Goal: Task Accomplishment & Management: Use online tool/utility

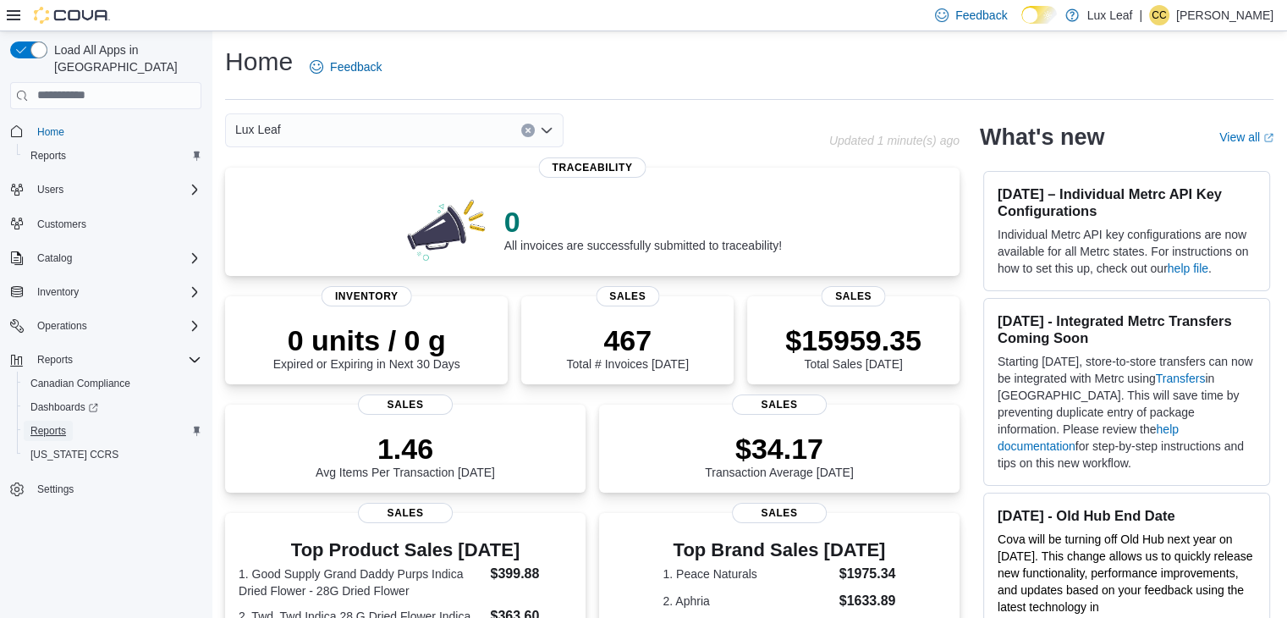
click at [39, 424] on span "Reports" at bounding box center [48, 431] width 36 height 14
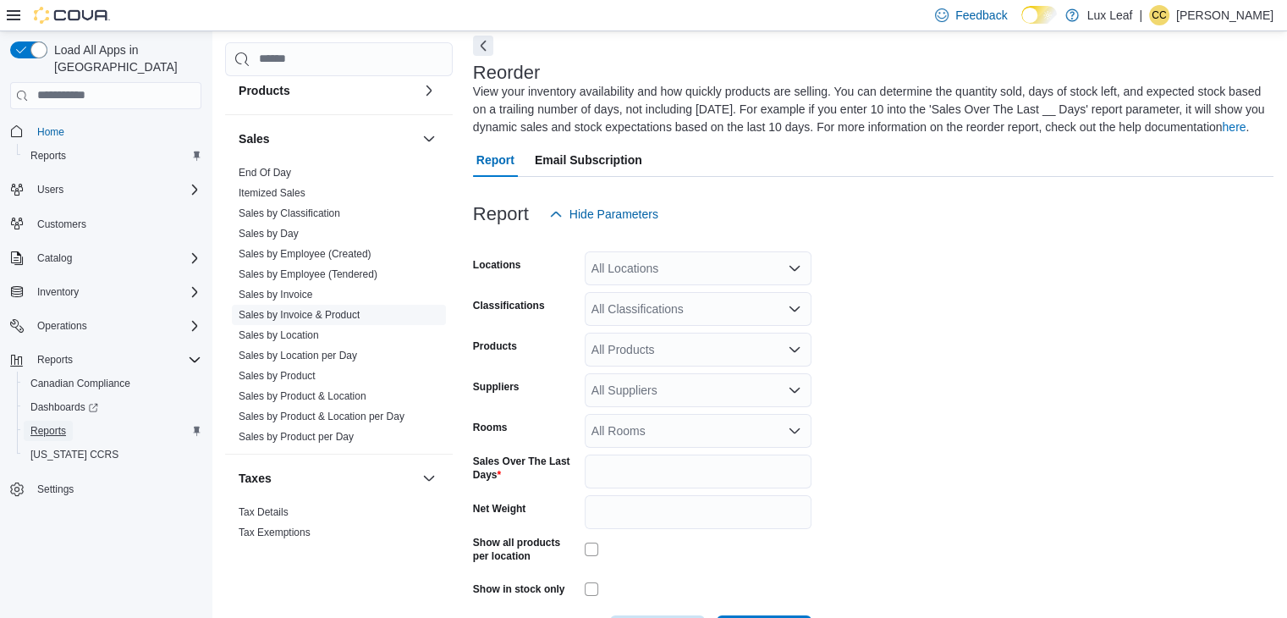
scroll to position [1011, 0]
click at [305, 333] on link "Sales by Location" at bounding box center [279, 336] width 80 height 12
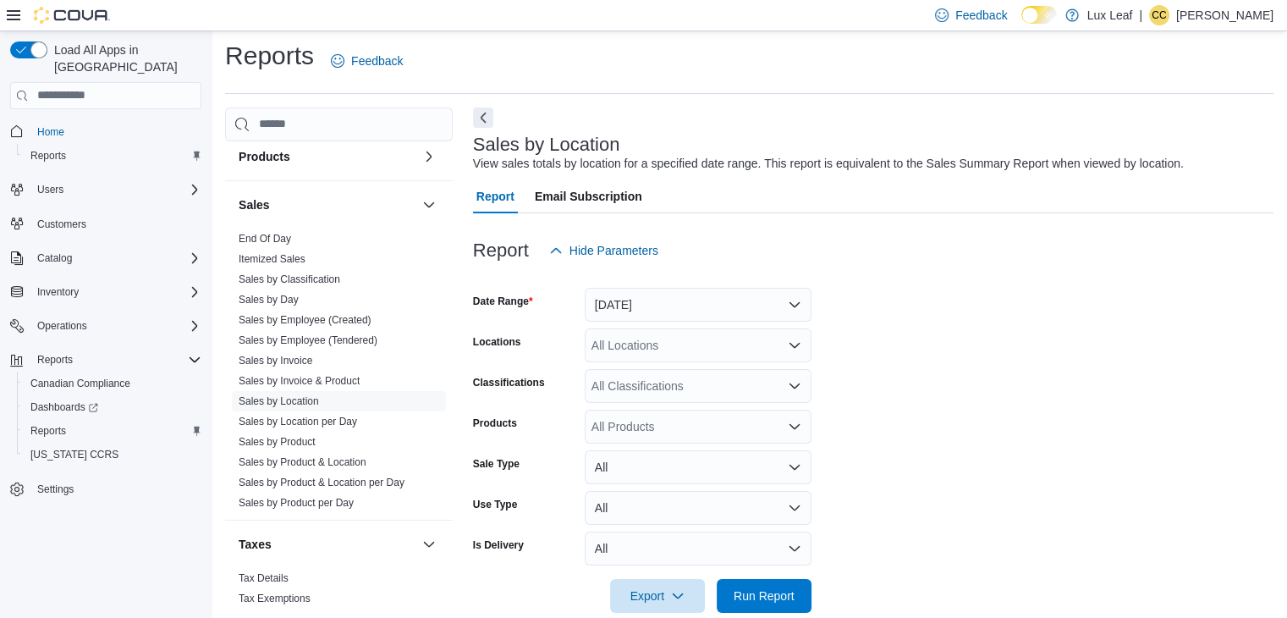
scroll to position [34, 0]
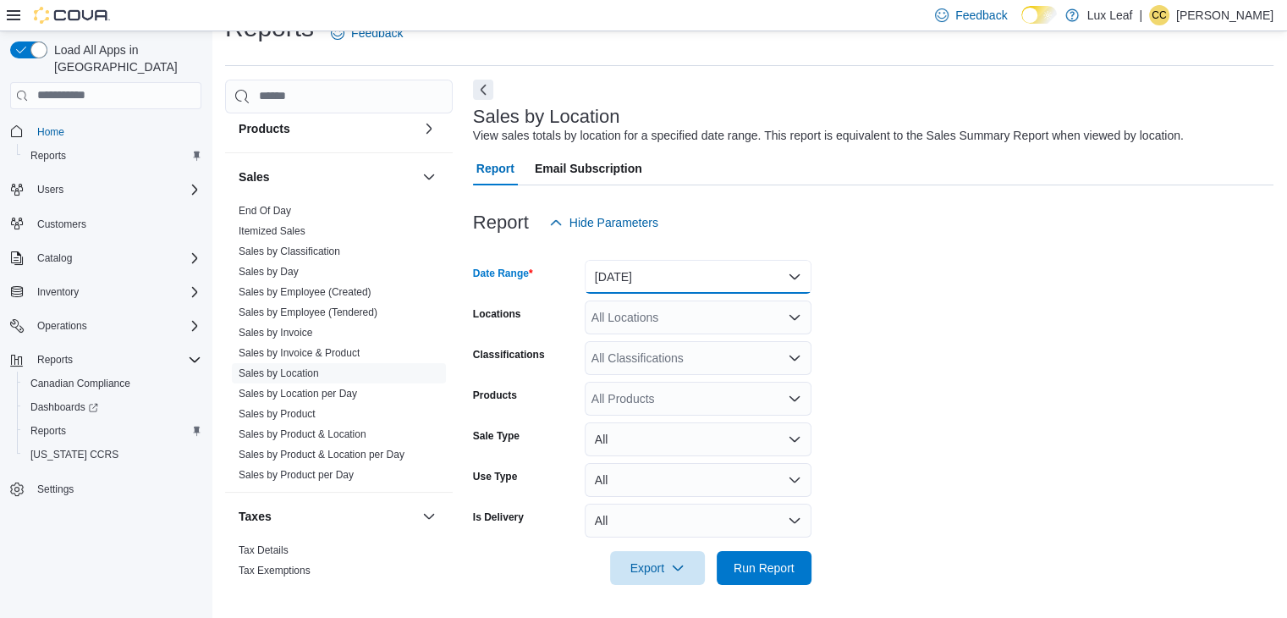
click at [668, 282] on button "[DATE]" at bounding box center [698, 277] width 227 height 34
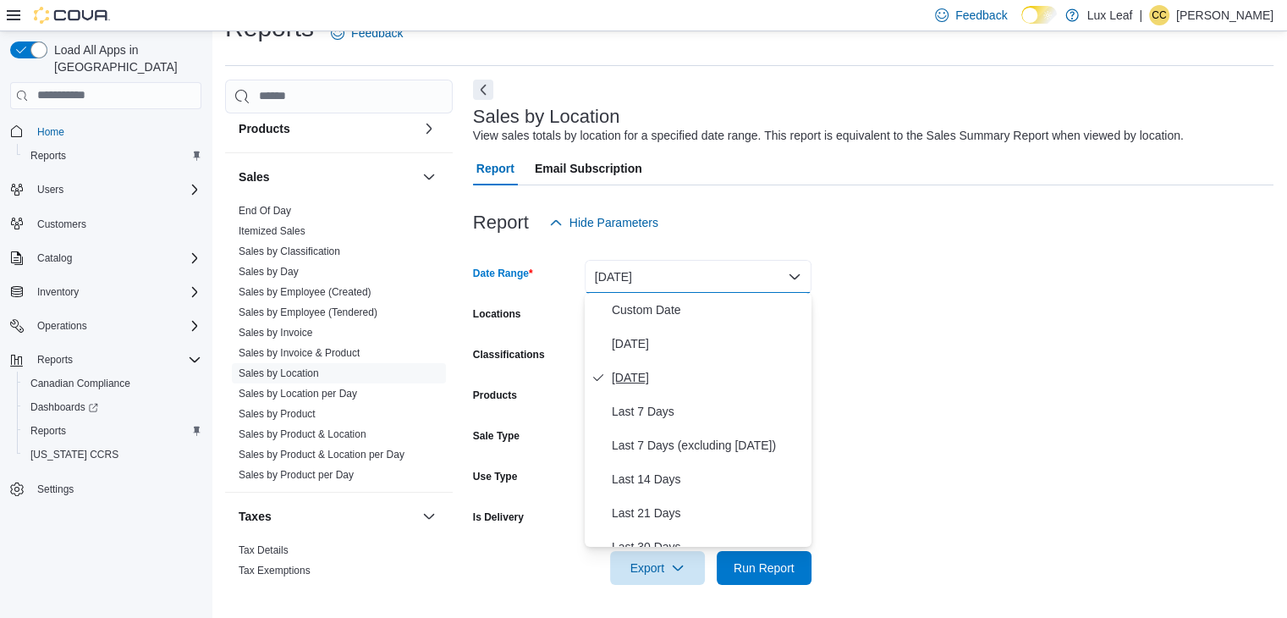
scroll to position [254, 0]
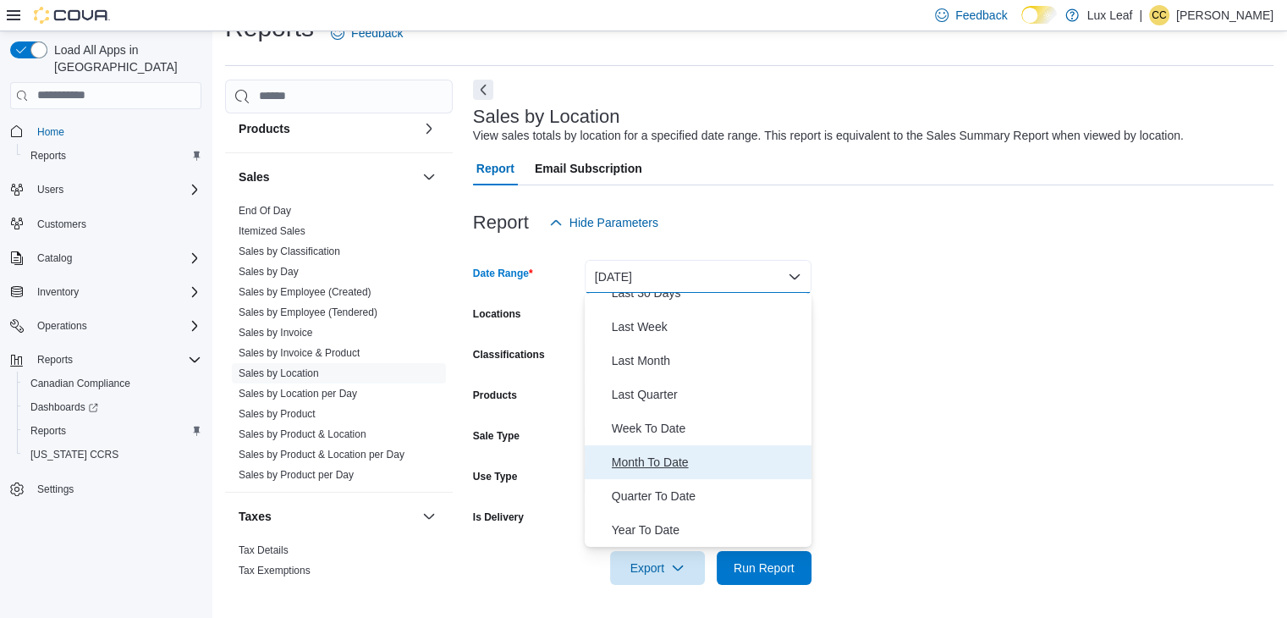
click at [663, 473] on button "Month To Date" at bounding box center [698, 462] width 227 height 34
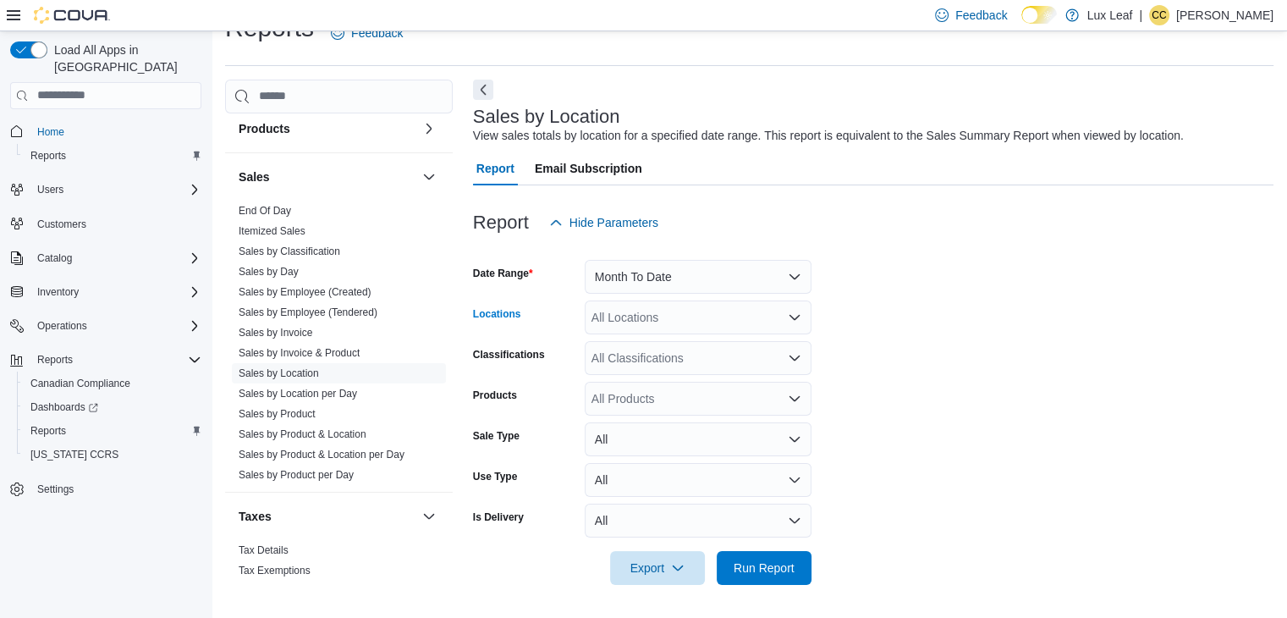
click at [659, 316] on div "All Locations" at bounding box center [698, 317] width 227 height 34
type input "***"
click at [658, 346] on span "Red Deer" at bounding box center [646, 345] width 51 height 17
click at [1086, 404] on form "Date Range Month To Date Locations Red Deer Classifications All Classifications…" at bounding box center [873, 411] width 800 height 345
click at [775, 560] on span "Run Report" at bounding box center [764, 566] width 61 height 17
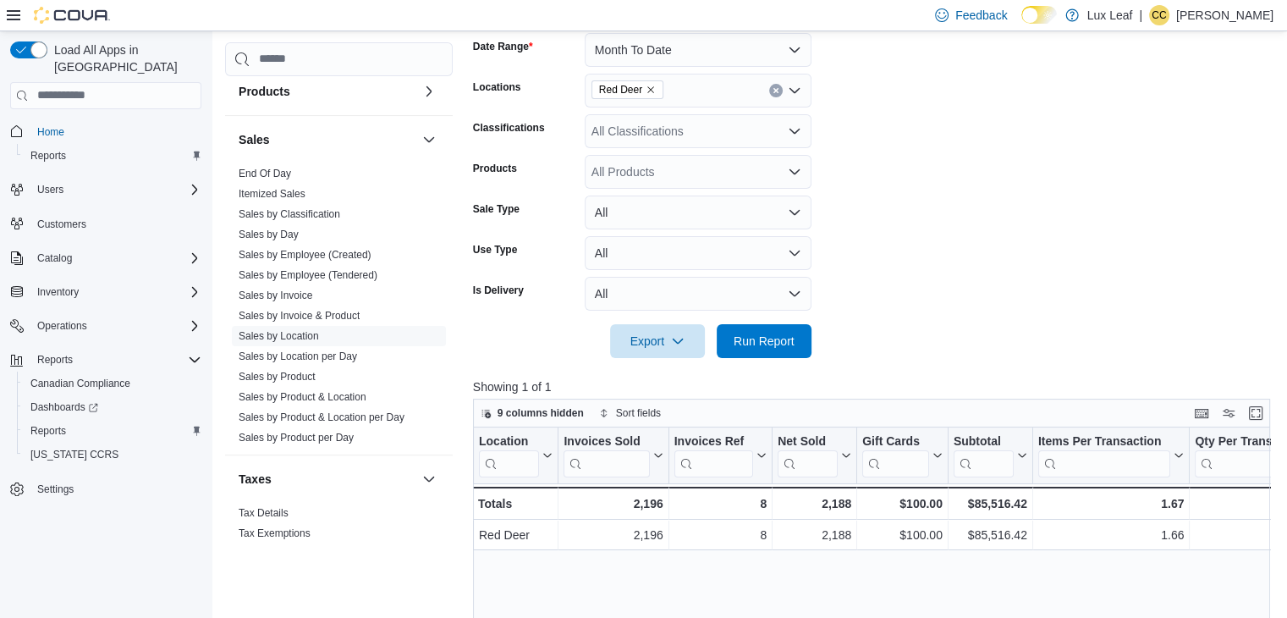
scroll to position [305, 0]
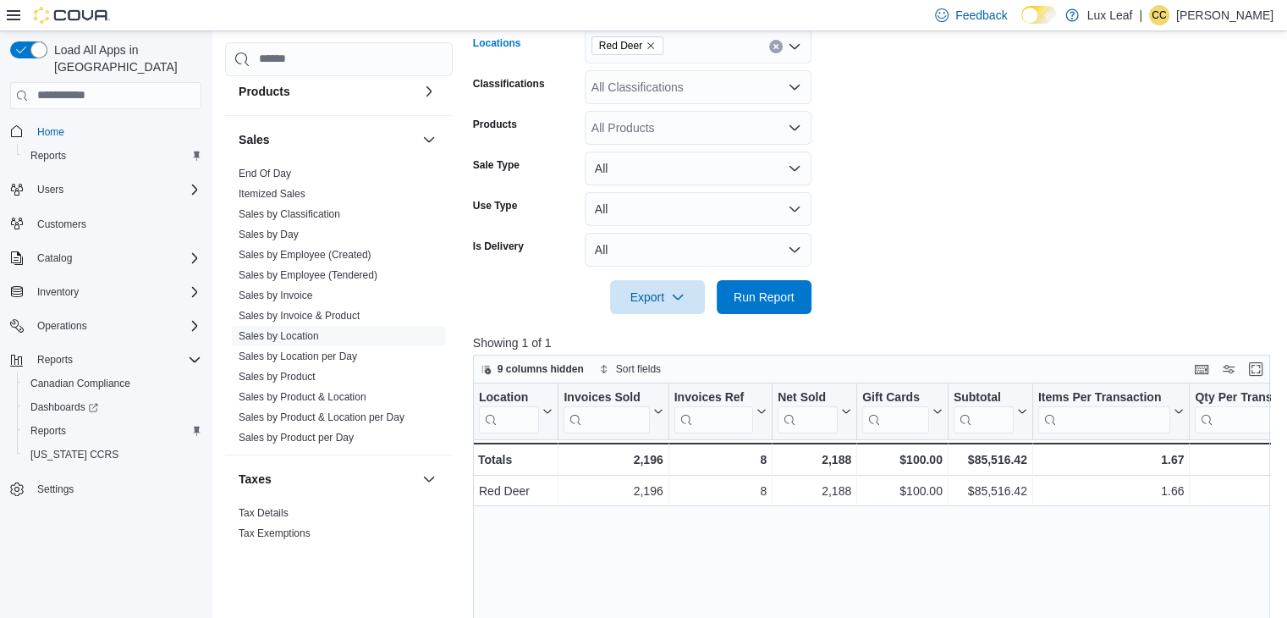
click at [775, 48] on icon "Clear input" at bounding box center [776, 46] width 7 height 7
click at [775, 299] on span "Run Report" at bounding box center [764, 296] width 61 height 17
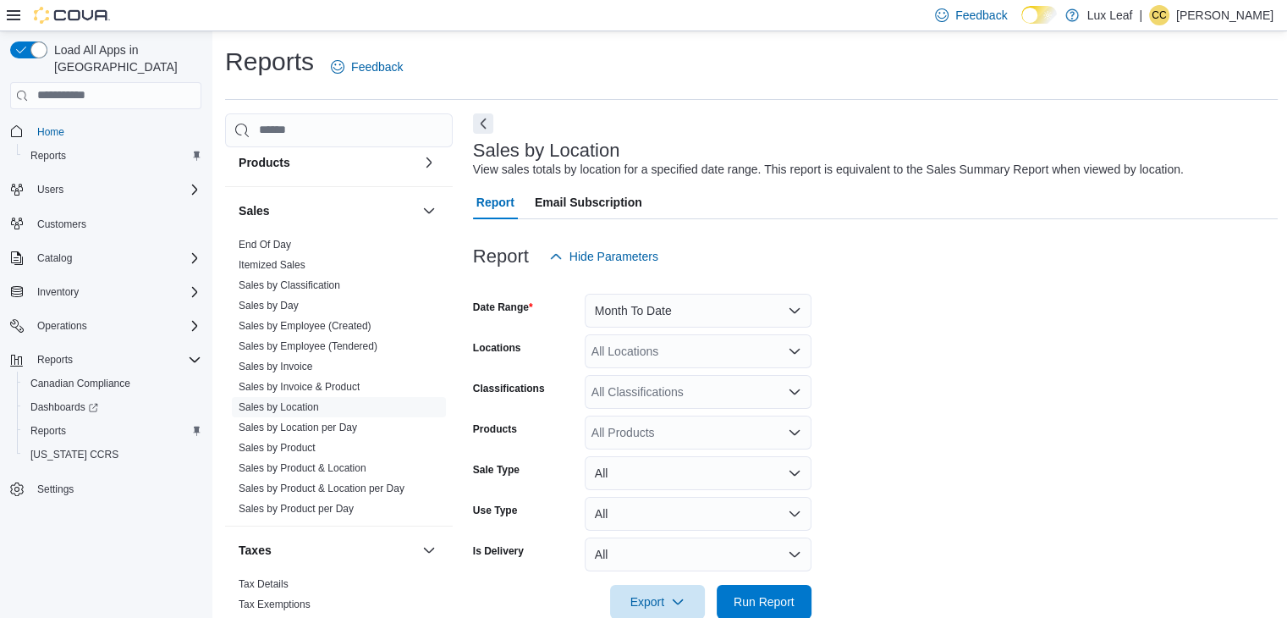
click at [559, 50] on div "Reports Feedback" at bounding box center [751, 67] width 1053 height 44
click at [850, 249] on div "Report Hide Parameters" at bounding box center [876, 256] width 806 height 34
click at [976, 234] on div at bounding box center [876, 229] width 806 height 20
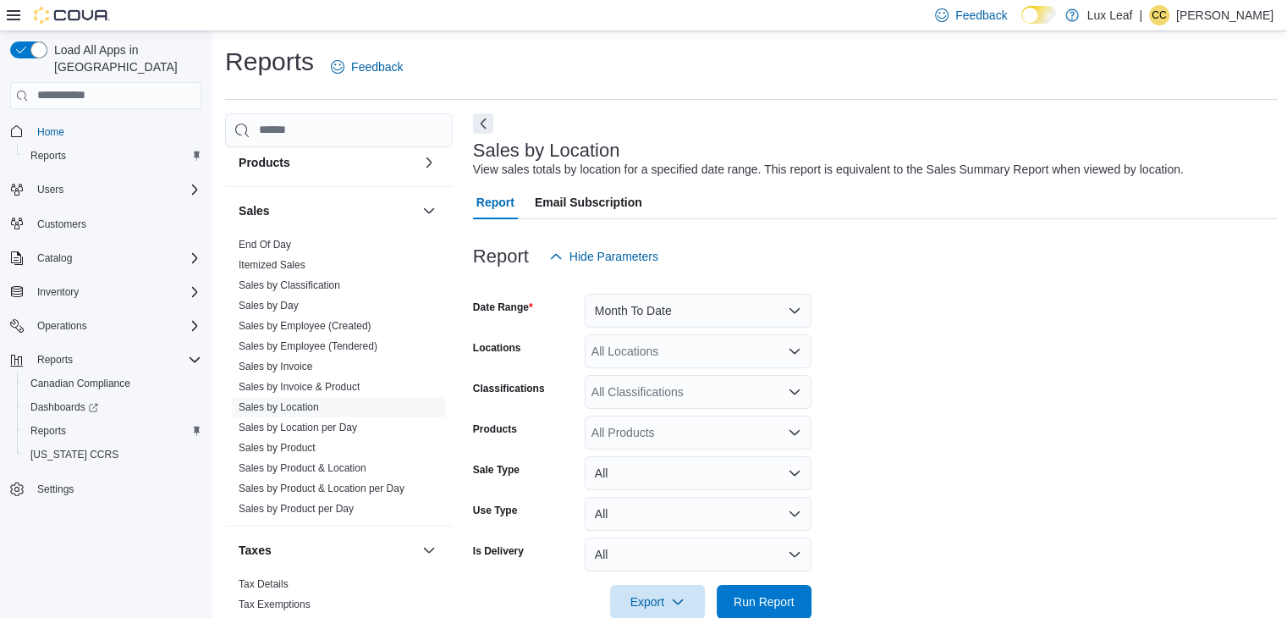
click at [1086, 240] on div "Report Hide Parameters" at bounding box center [876, 256] width 806 height 34
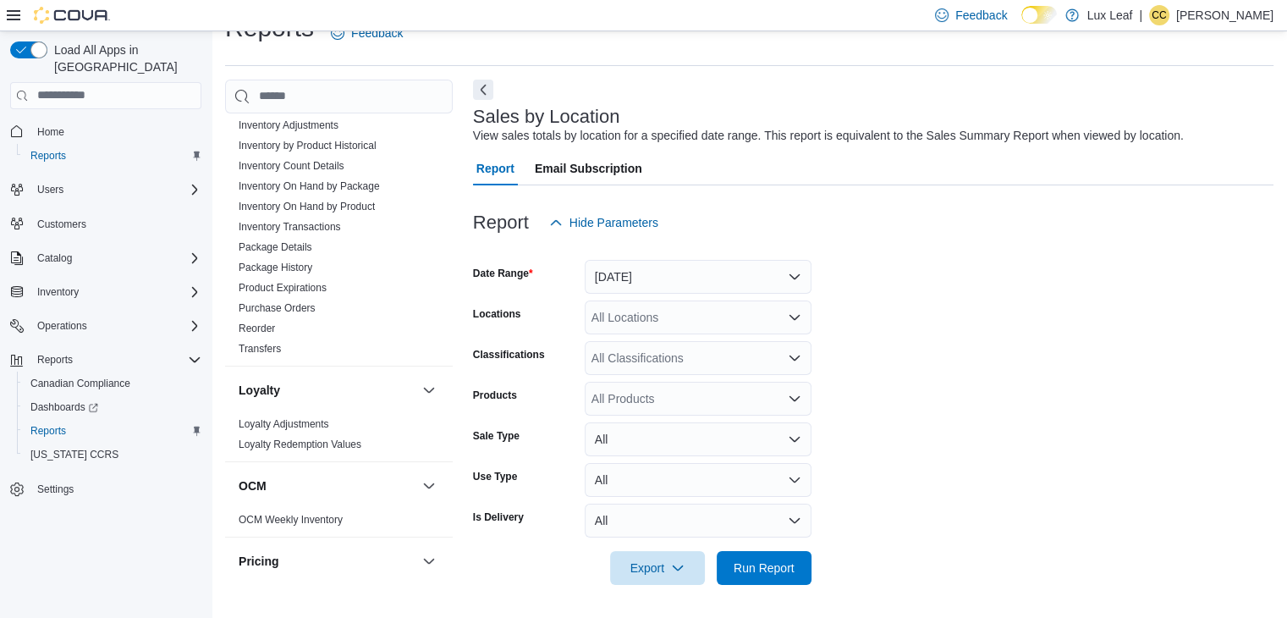
scroll to position [465, 0]
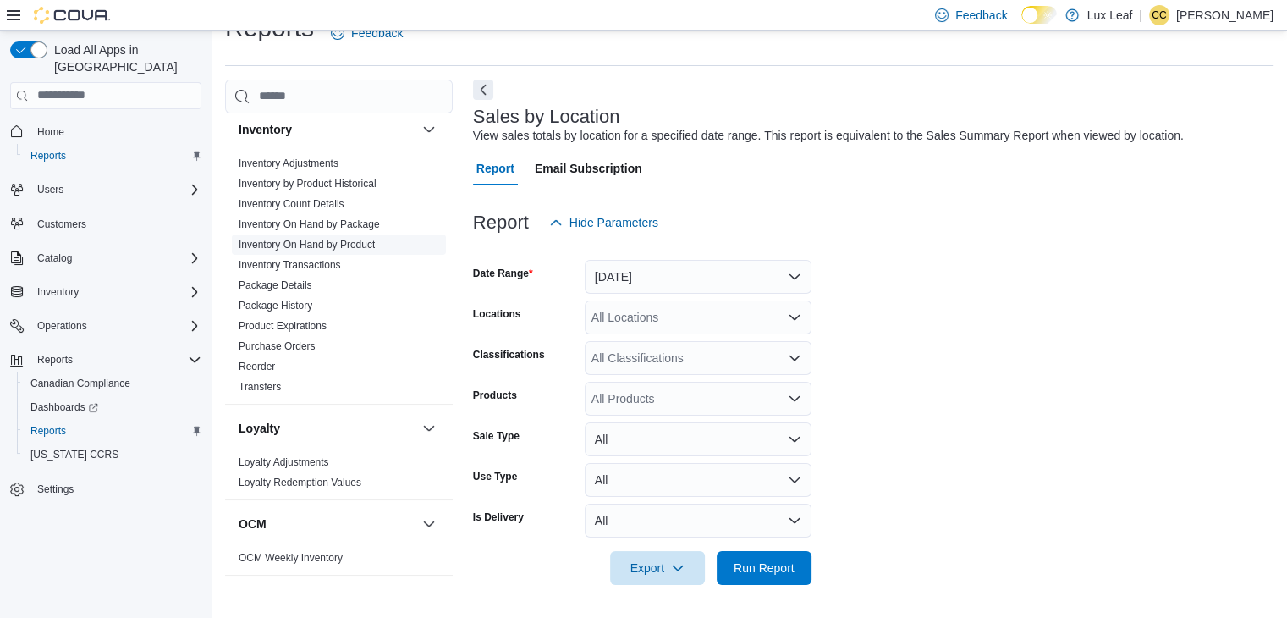
click at [358, 239] on link "Inventory On Hand by Product" at bounding box center [307, 245] width 136 height 12
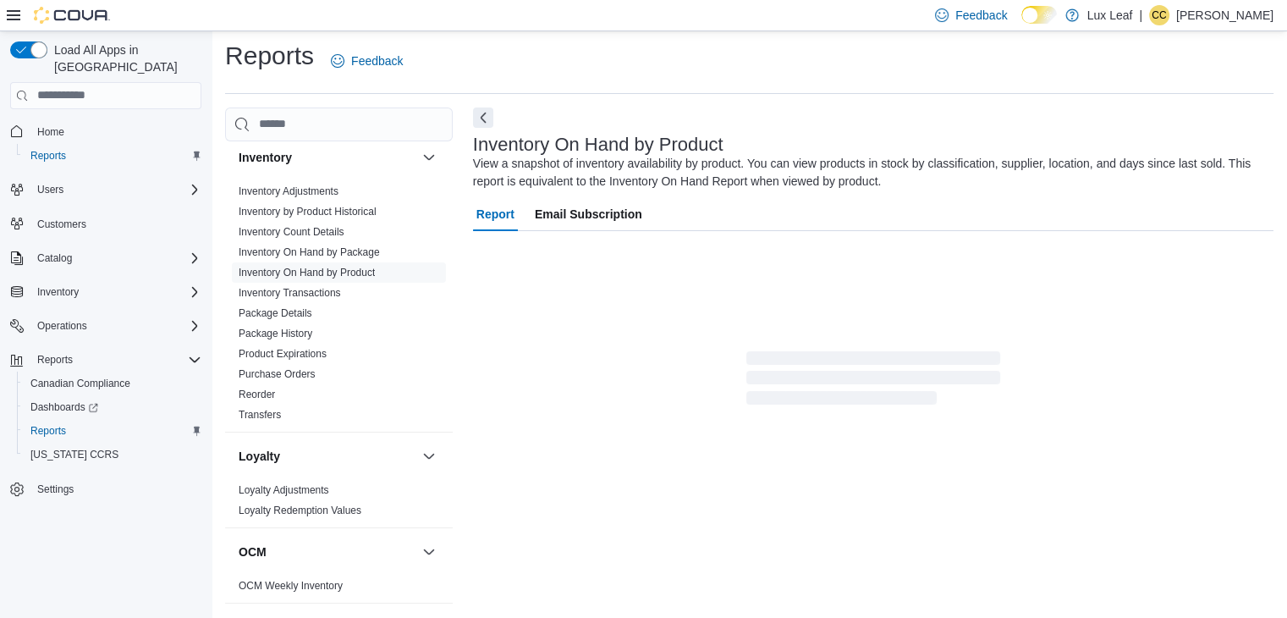
scroll to position [57, 0]
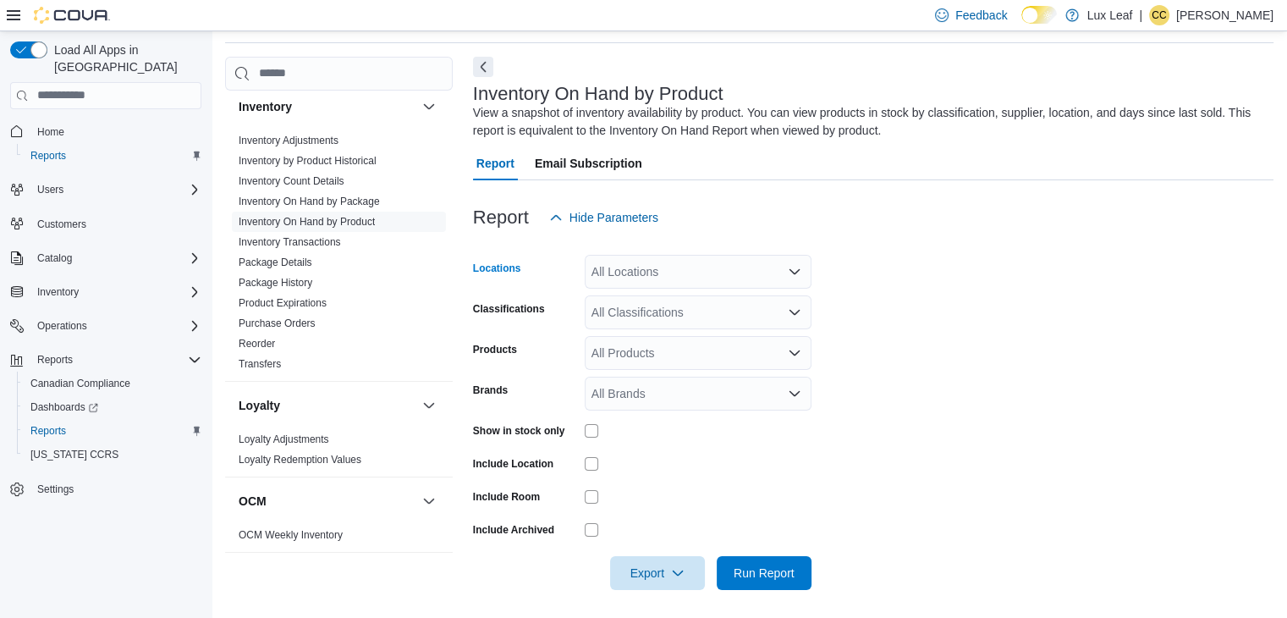
click at [681, 283] on div "All Locations" at bounding box center [698, 272] width 227 height 34
type input "***"
click at [647, 299] on span "Red Deer" at bounding box center [646, 299] width 51 height 17
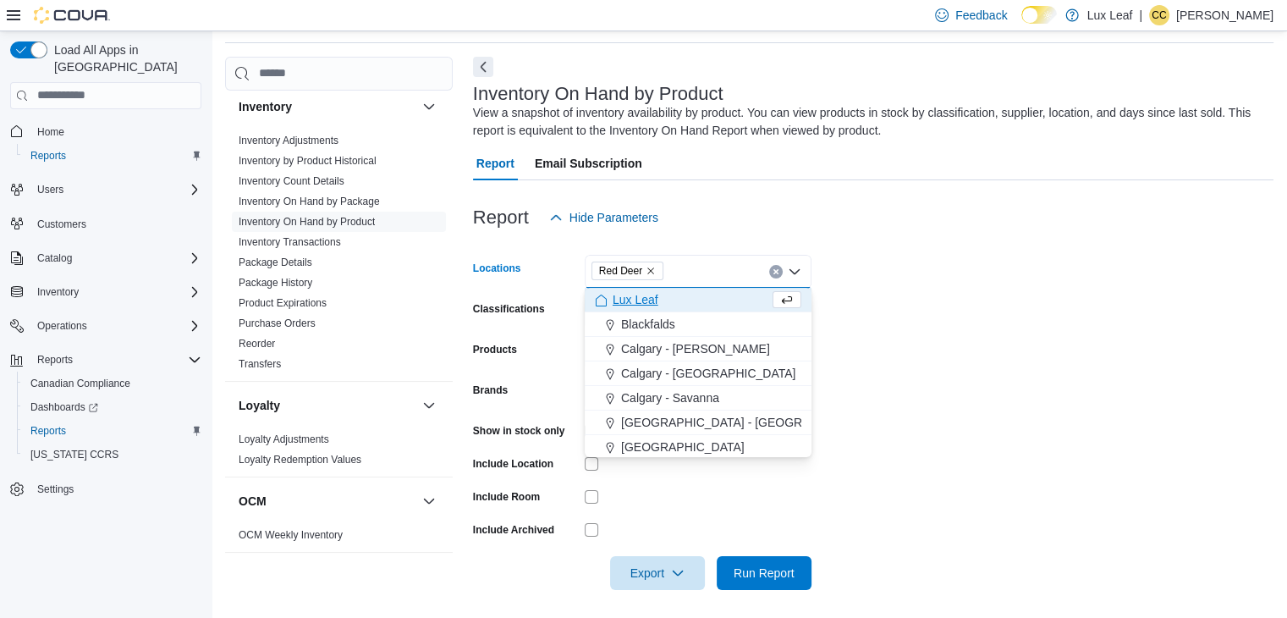
click at [942, 322] on form "Locations [GEOGRAPHIC_DATA] Combo box. Selected. [GEOGRAPHIC_DATA]. Press Backs…" at bounding box center [873, 411] width 800 height 355
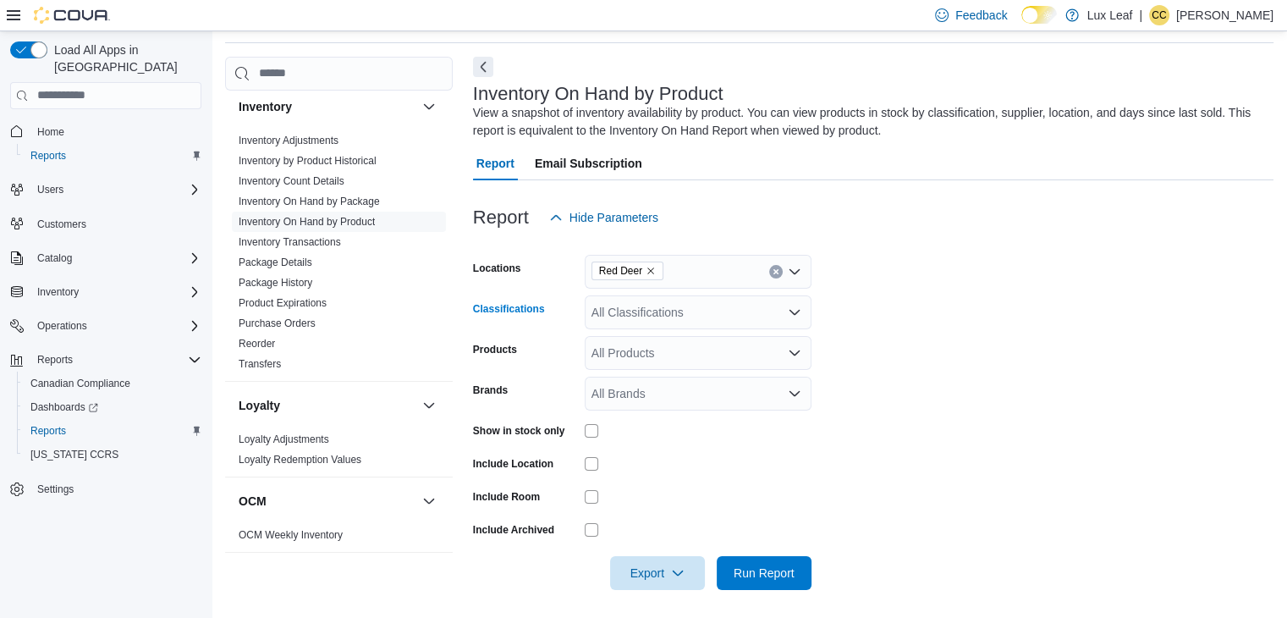
click at [663, 308] on div "All Classifications" at bounding box center [698, 312] width 227 height 34
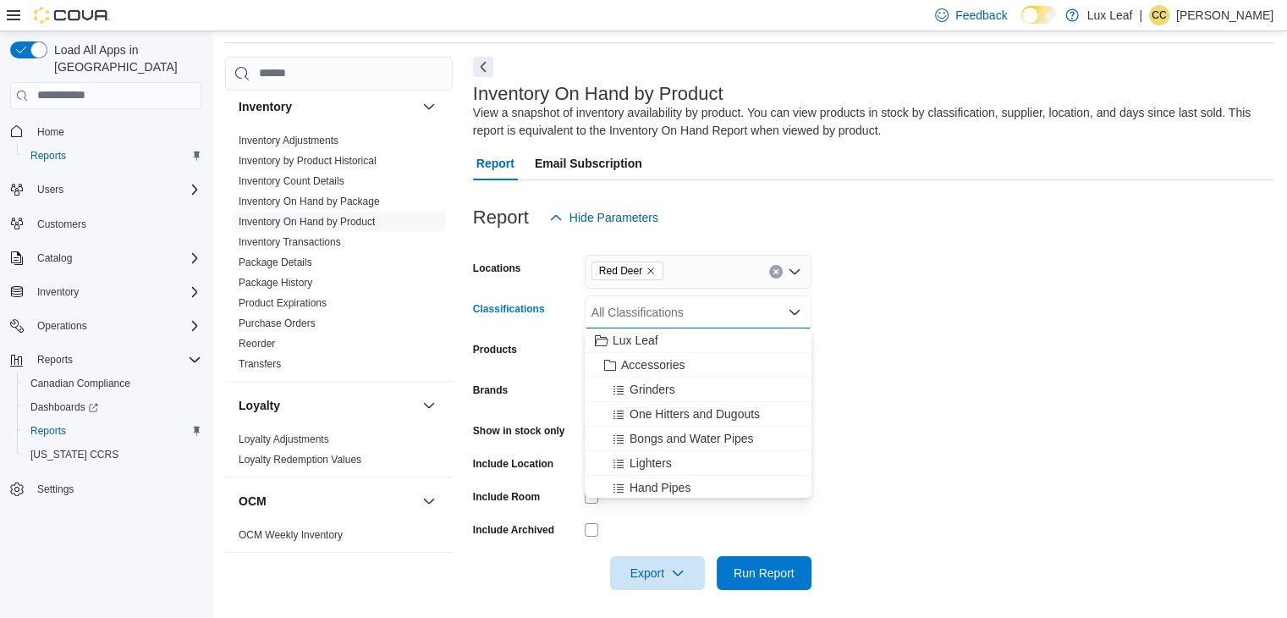
click at [890, 364] on form "Locations Red Deer Classifications All Classifications Combo box. Selected. Com…" at bounding box center [873, 411] width 800 height 355
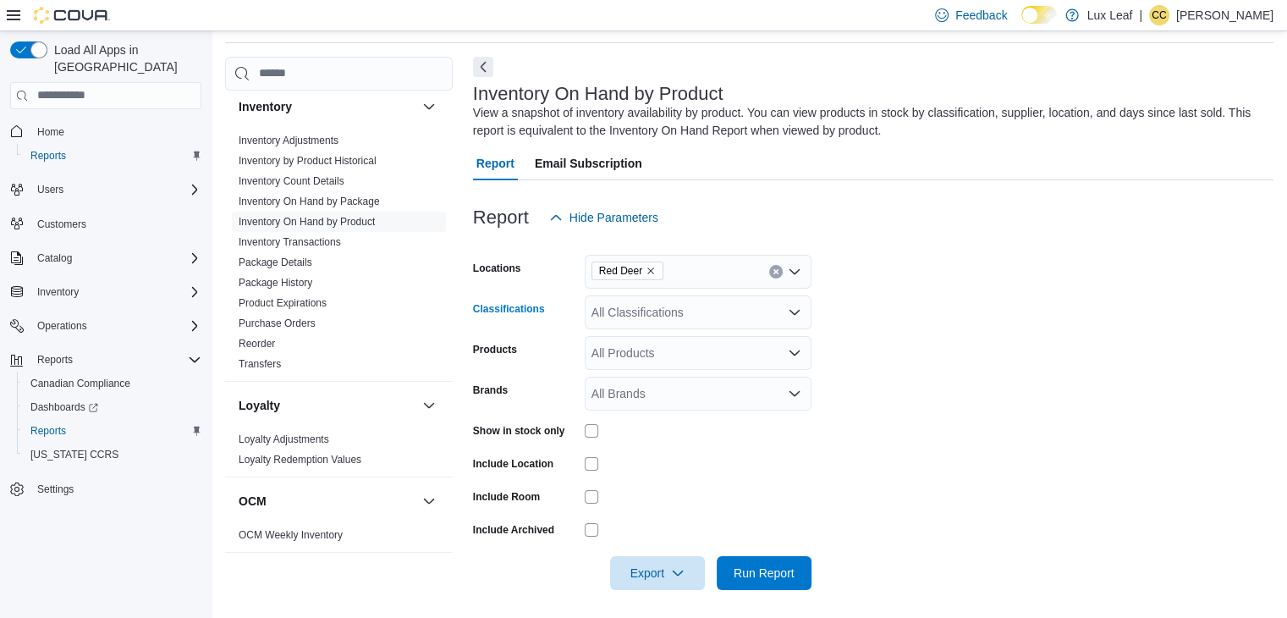
click at [674, 318] on div "All Classifications" at bounding box center [698, 312] width 227 height 34
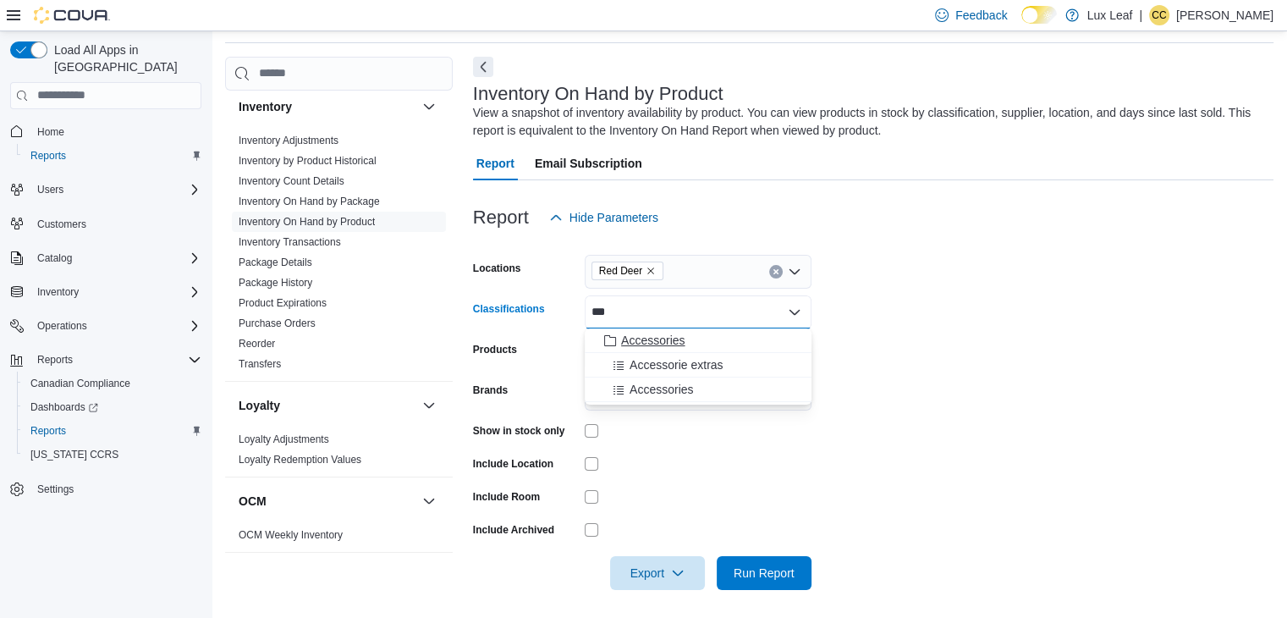
type input "***"
click at [667, 333] on span "Accessories" at bounding box center [652, 340] width 63 height 17
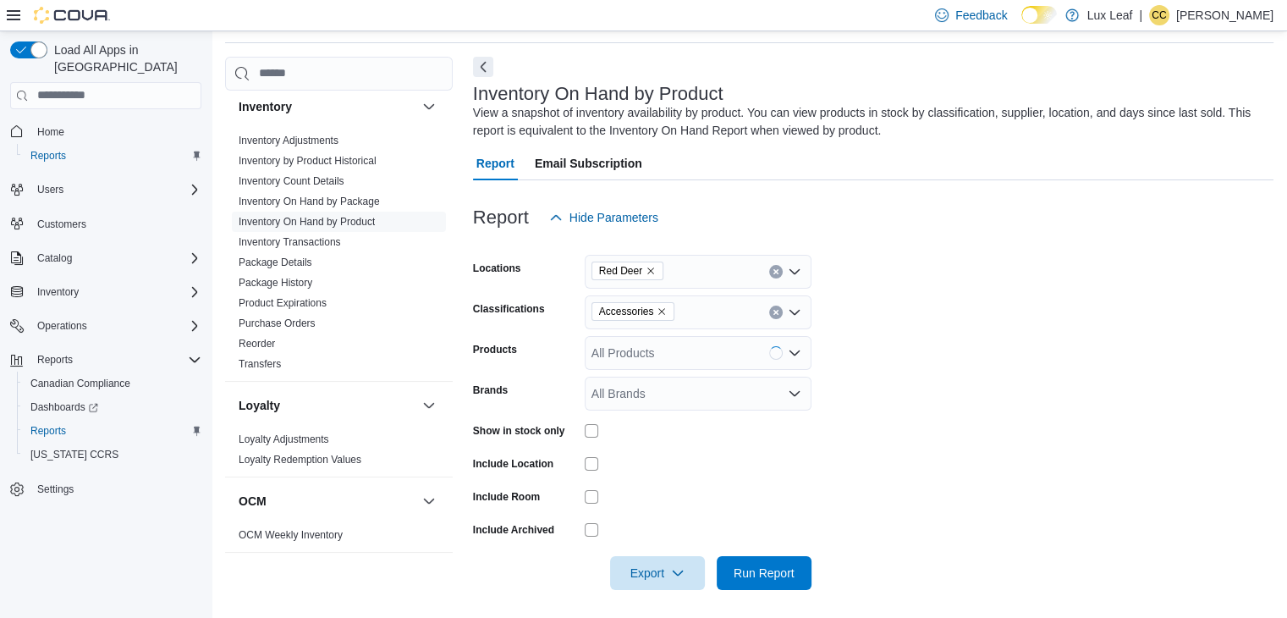
click at [826, 341] on form "Locations Red Deer Classifications Accessories Products All Products Brands All…" at bounding box center [873, 411] width 800 height 355
click at [778, 316] on button "Clear input" at bounding box center [776, 312] width 14 height 14
type input "***"
click at [652, 334] on span "Beverages" at bounding box center [649, 340] width 57 height 17
click at [1043, 431] on form "Locations Red Deer Classifications Beverages Products All Products Brands All B…" at bounding box center [873, 411] width 800 height 355
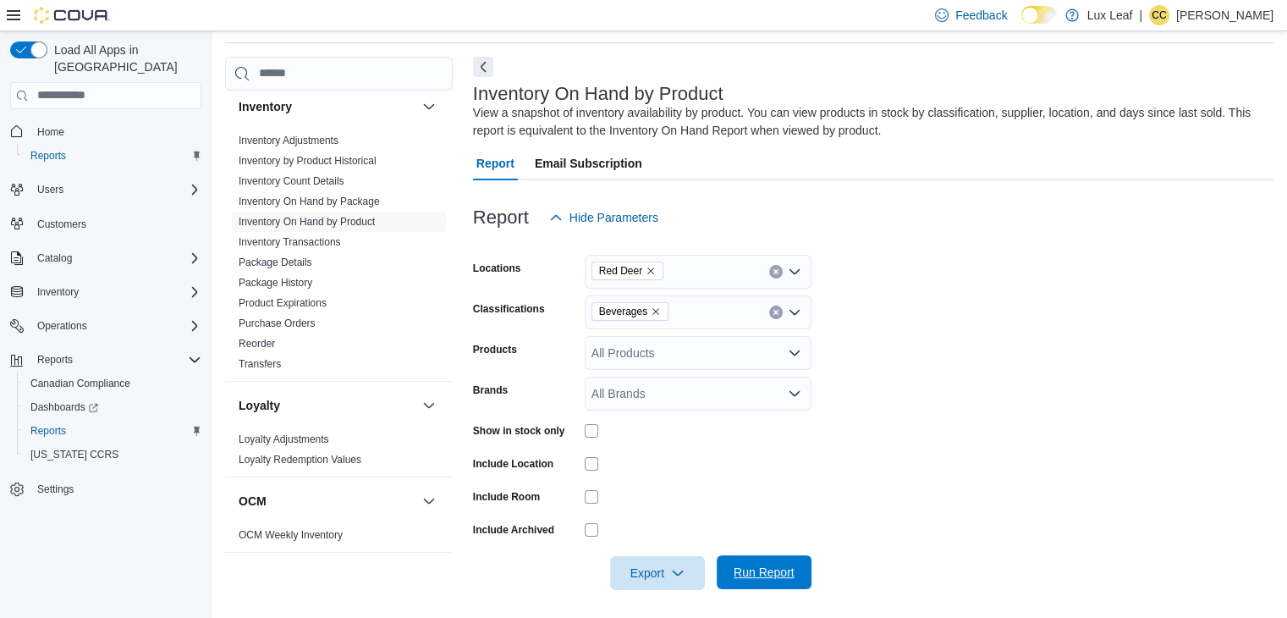
click at [758, 571] on span "Run Report" at bounding box center [764, 572] width 61 height 17
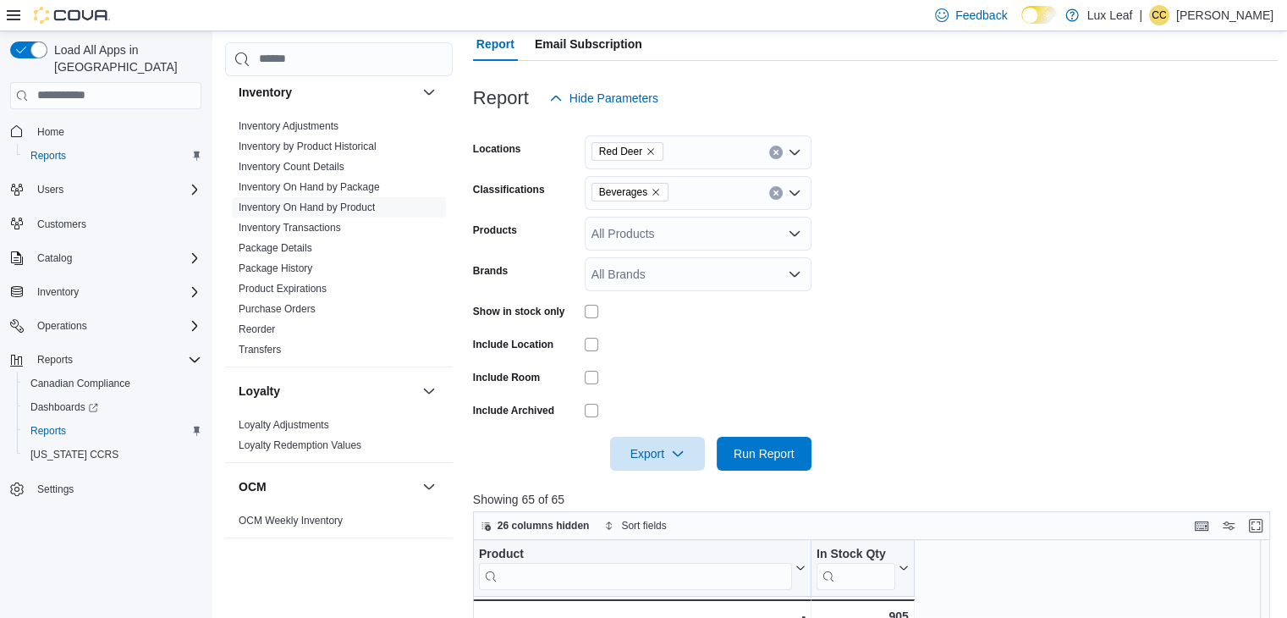
scroll to position [178, 0]
click at [638, 447] on span "Export" at bounding box center [657, 451] width 74 height 34
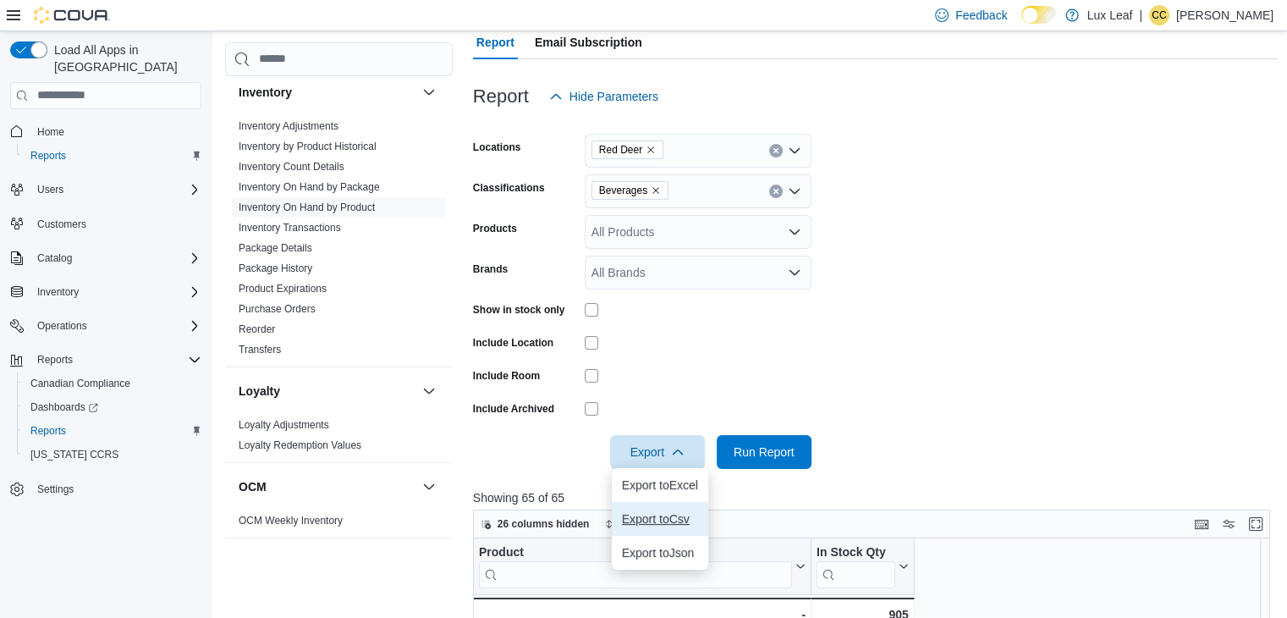
click at [664, 523] on span "Export to Csv" at bounding box center [660, 519] width 76 height 14
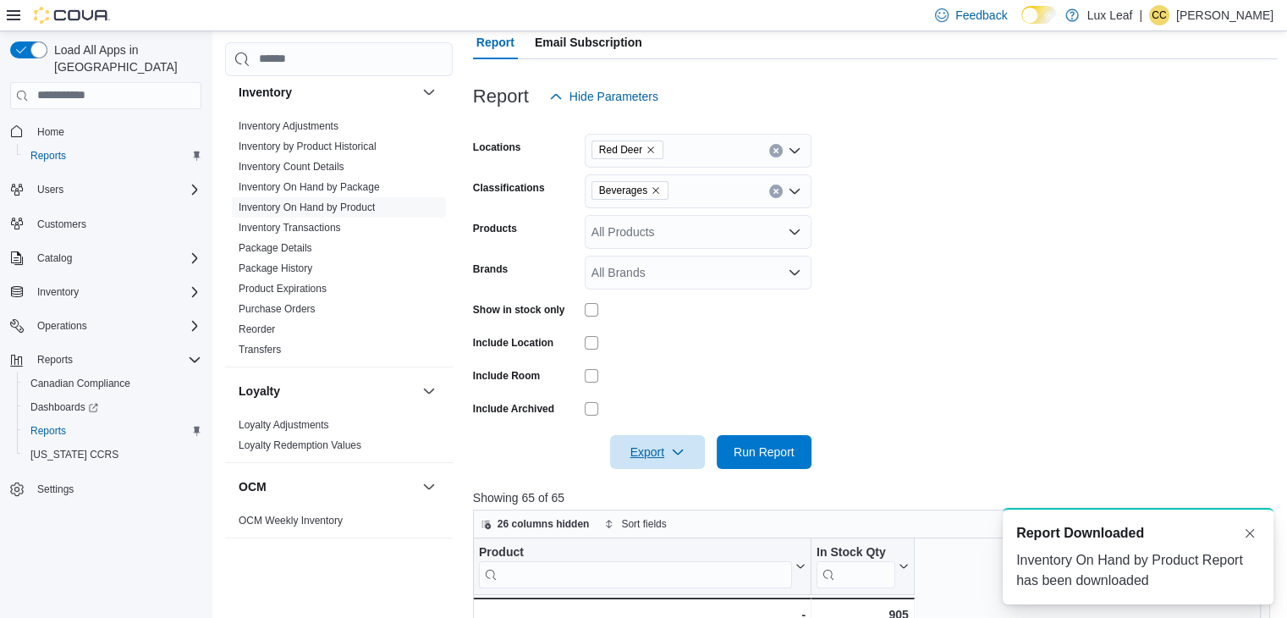
scroll to position [0, 0]
